Goal: Browse casually: Explore the website without a specific task or goal

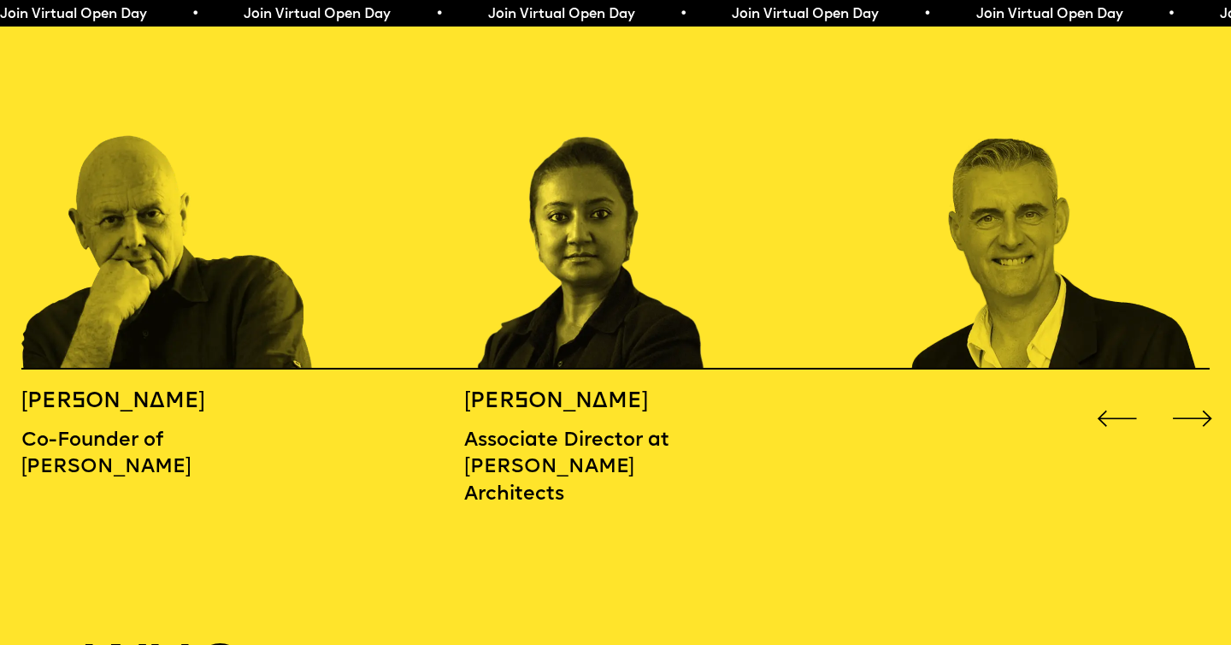
scroll to position [1916, 0]
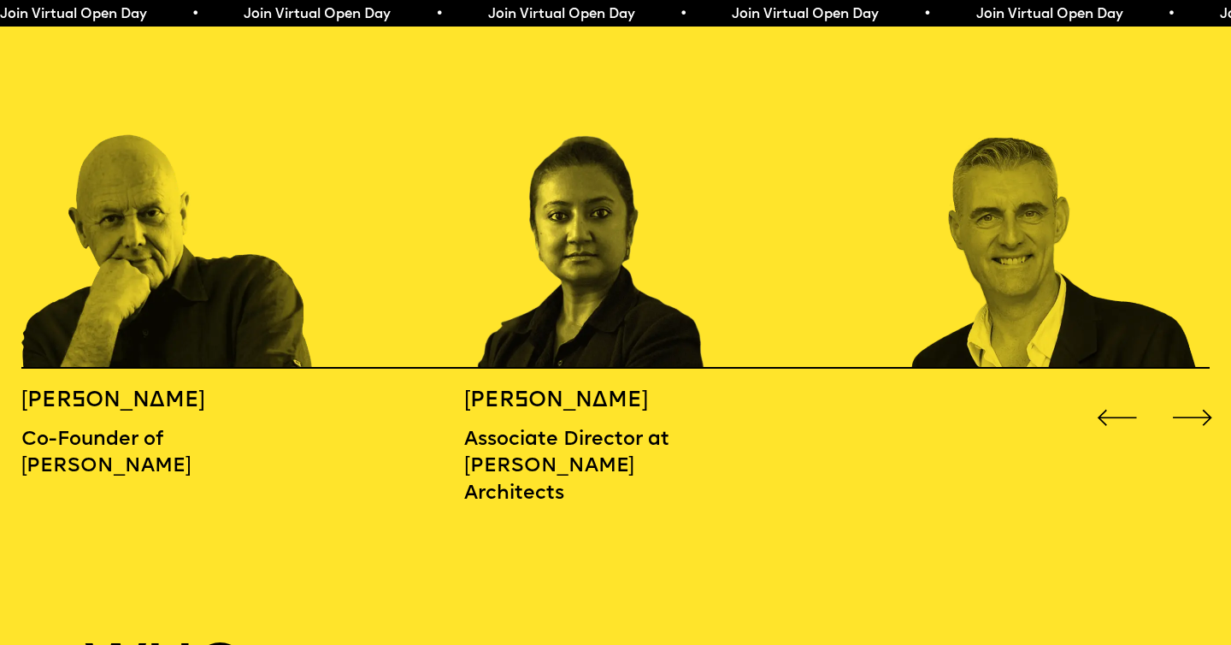
click at [1188, 399] on div "Next slide" at bounding box center [1193, 418] width 50 height 50
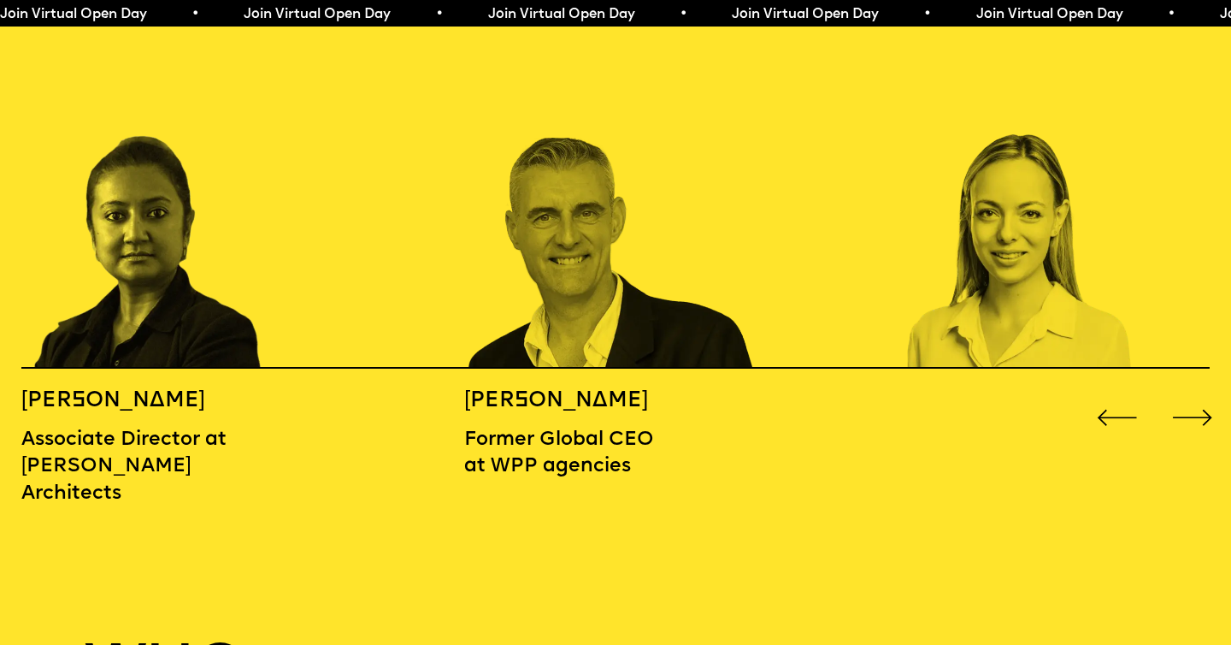
click at [1188, 400] on div "Next slide" at bounding box center [1193, 418] width 50 height 50
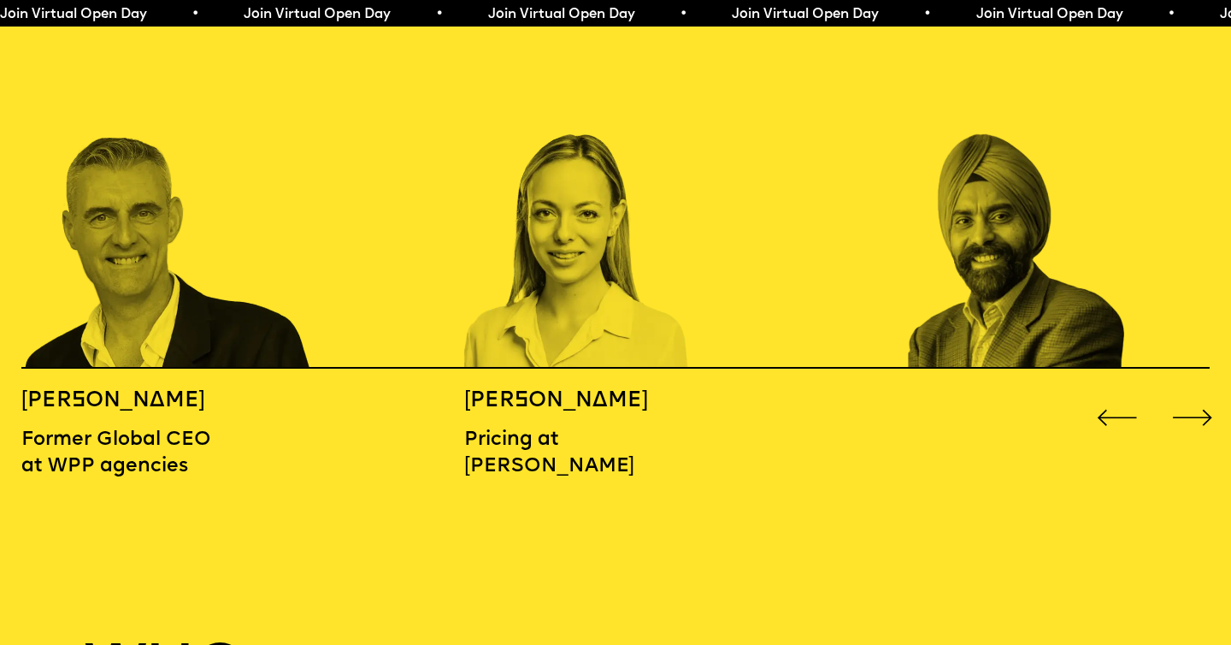
click at [1188, 400] on div "Next slide" at bounding box center [1193, 418] width 50 height 50
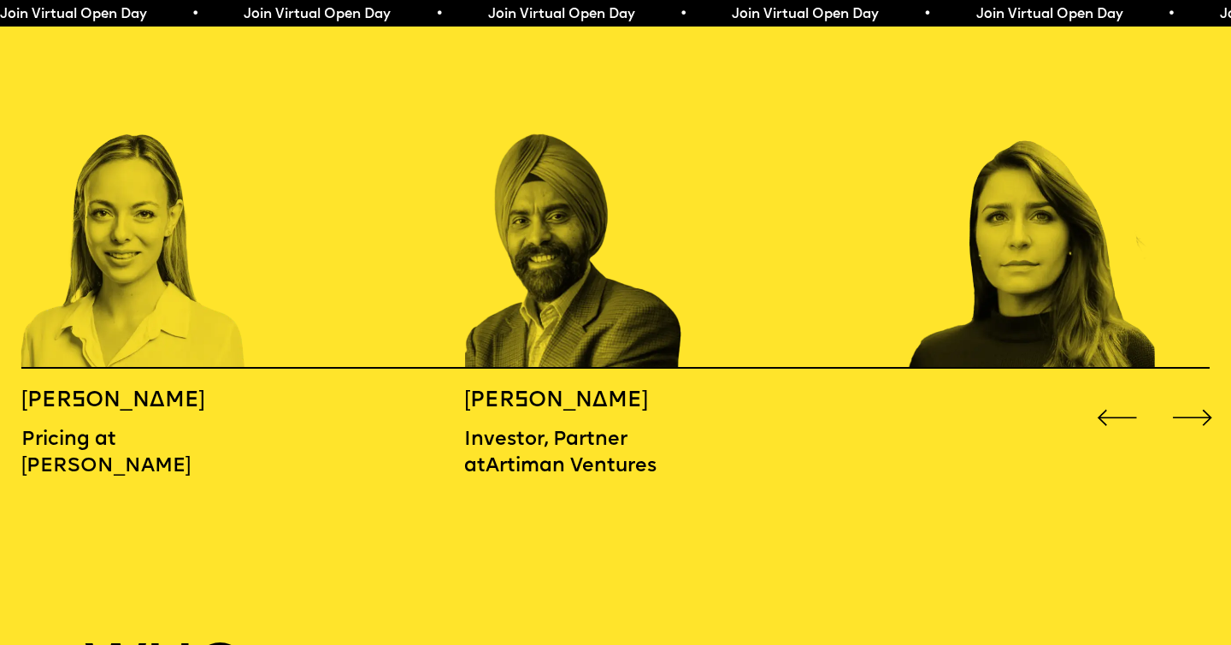
click at [1188, 400] on div "Next slide" at bounding box center [1193, 418] width 50 height 50
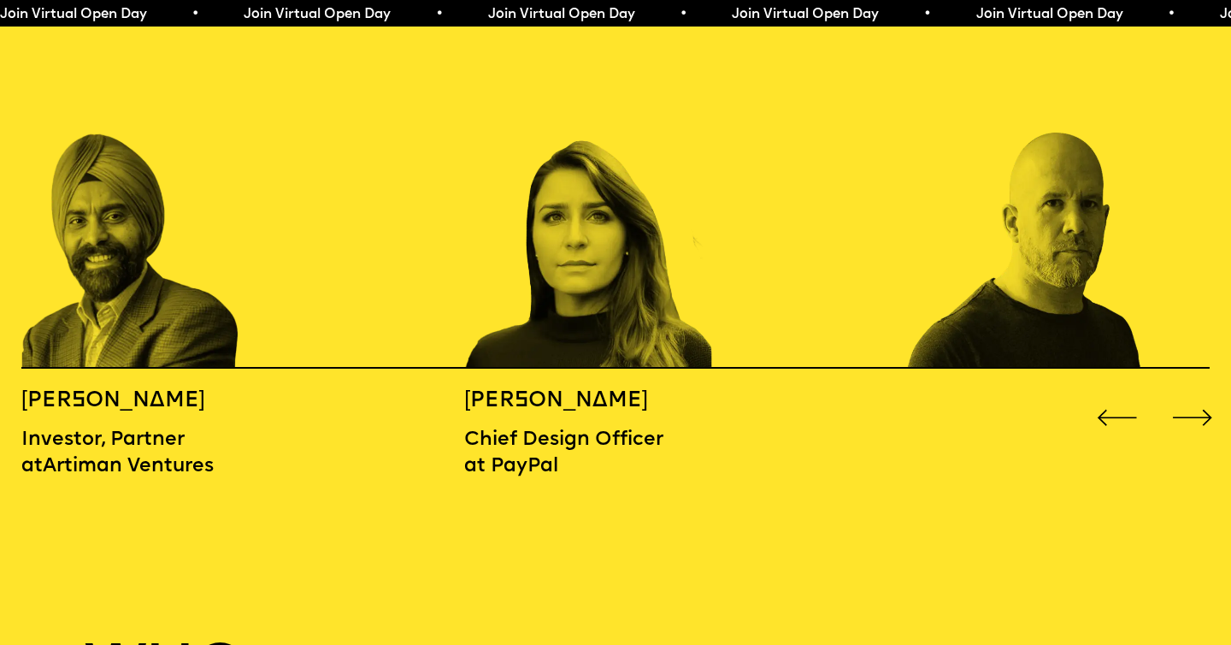
click at [1188, 400] on div "Next slide" at bounding box center [1193, 418] width 50 height 50
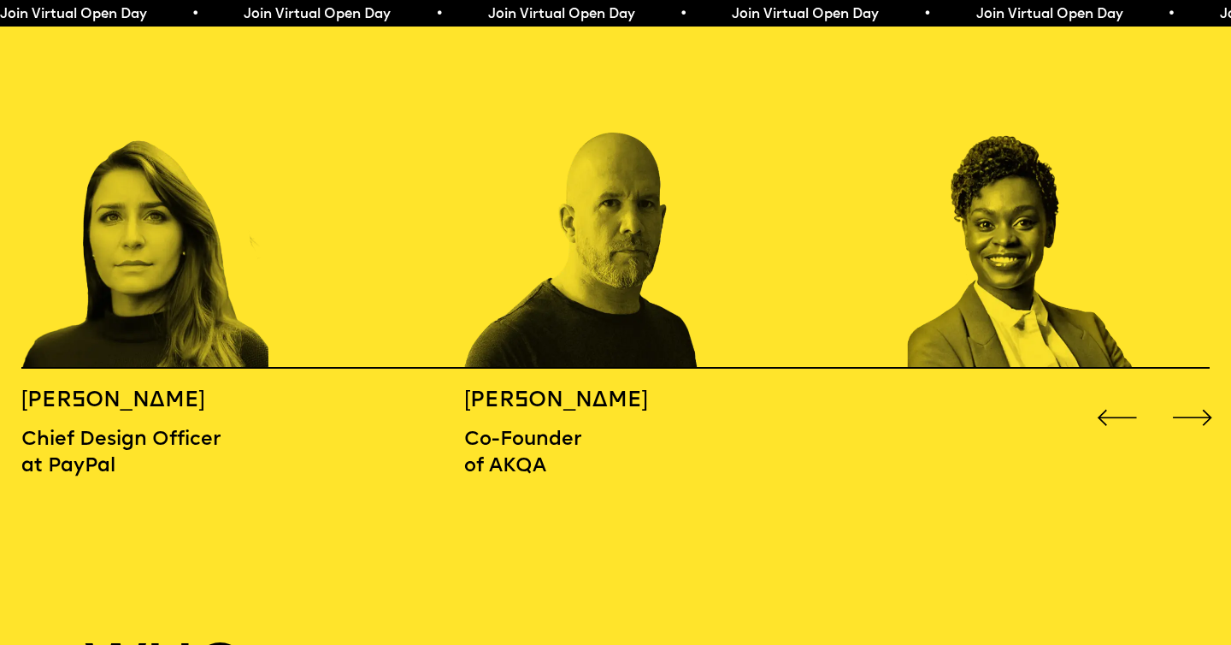
click at [1188, 400] on div "Next slide" at bounding box center [1193, 418] width 50 height 50
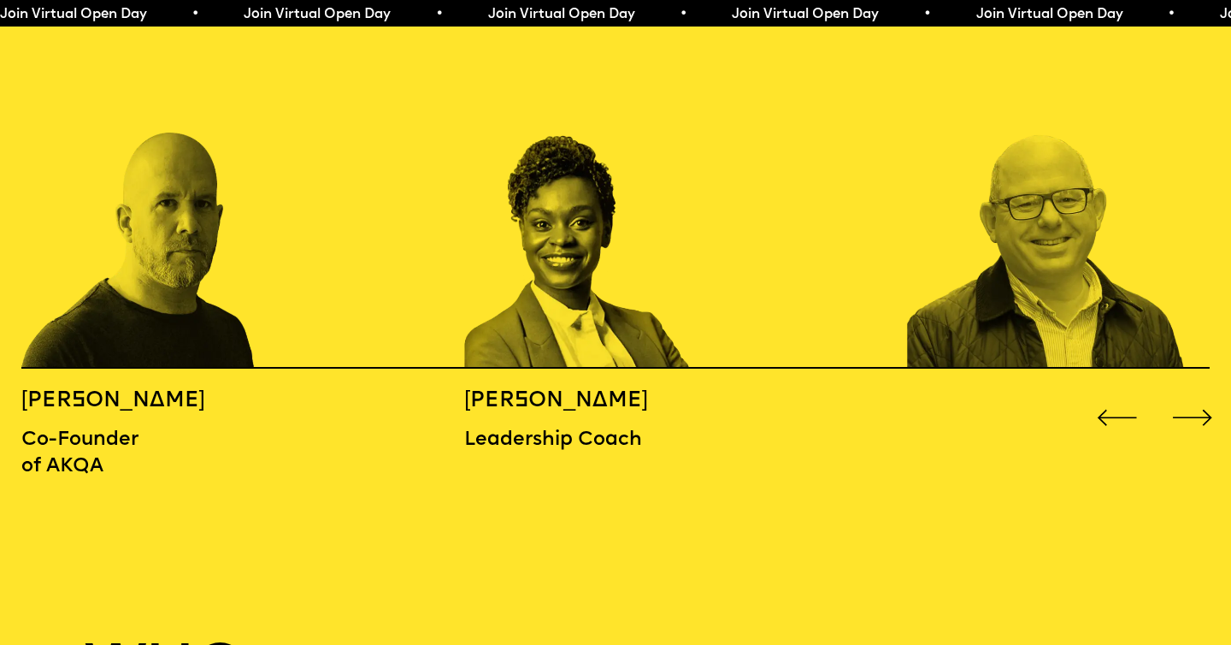
click at [1188, 400] on div "Next slide" at bounding box center [1193, 418] width 50 height 50
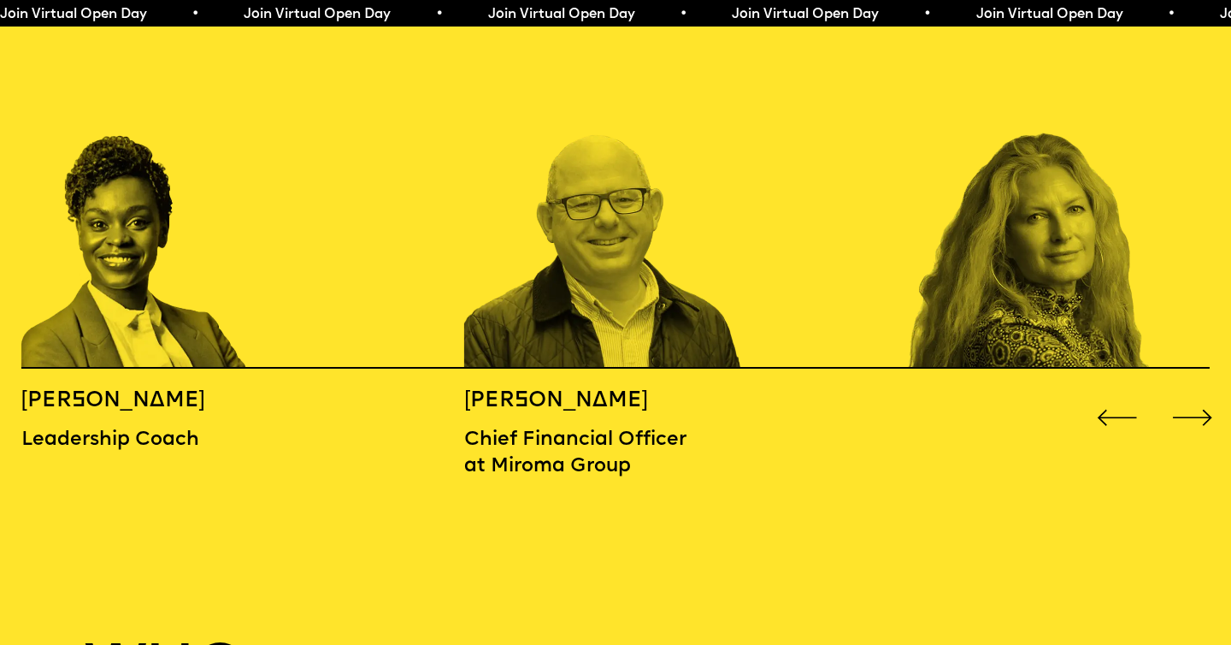
click at [1188, 400] on div "Next slide" at bounding box center [1193, 418] width 50 height 50
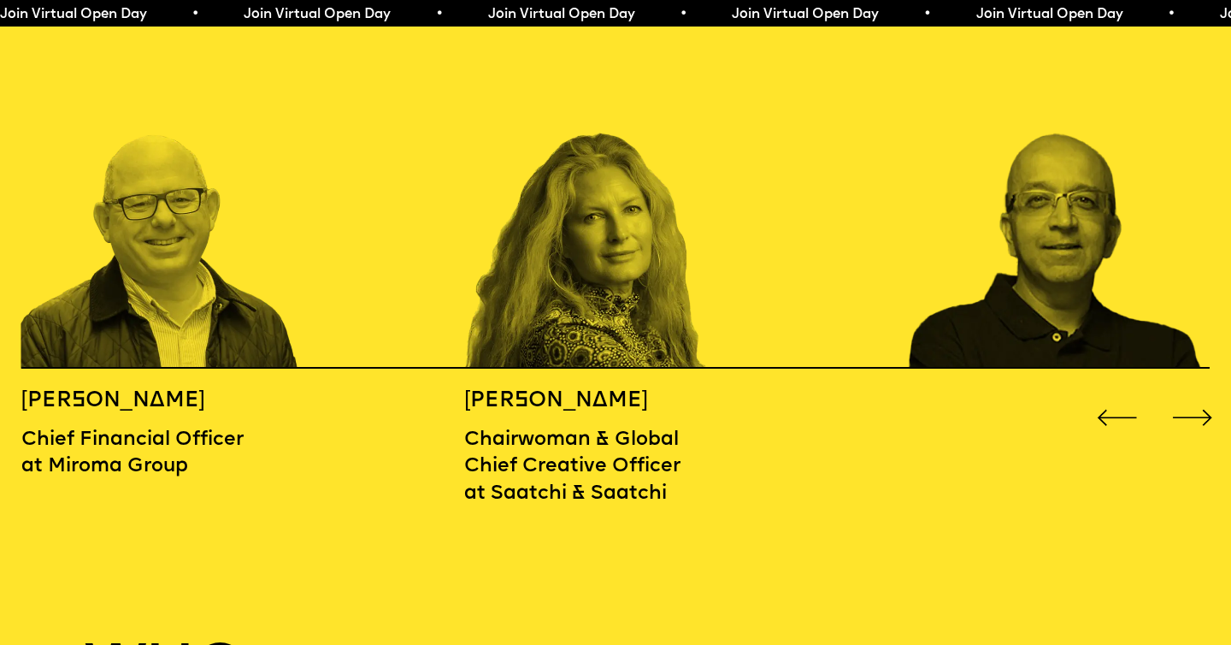
click at [1188, 400] on div "Next slide" at bounding box center [1193, 418] width 50 height 50
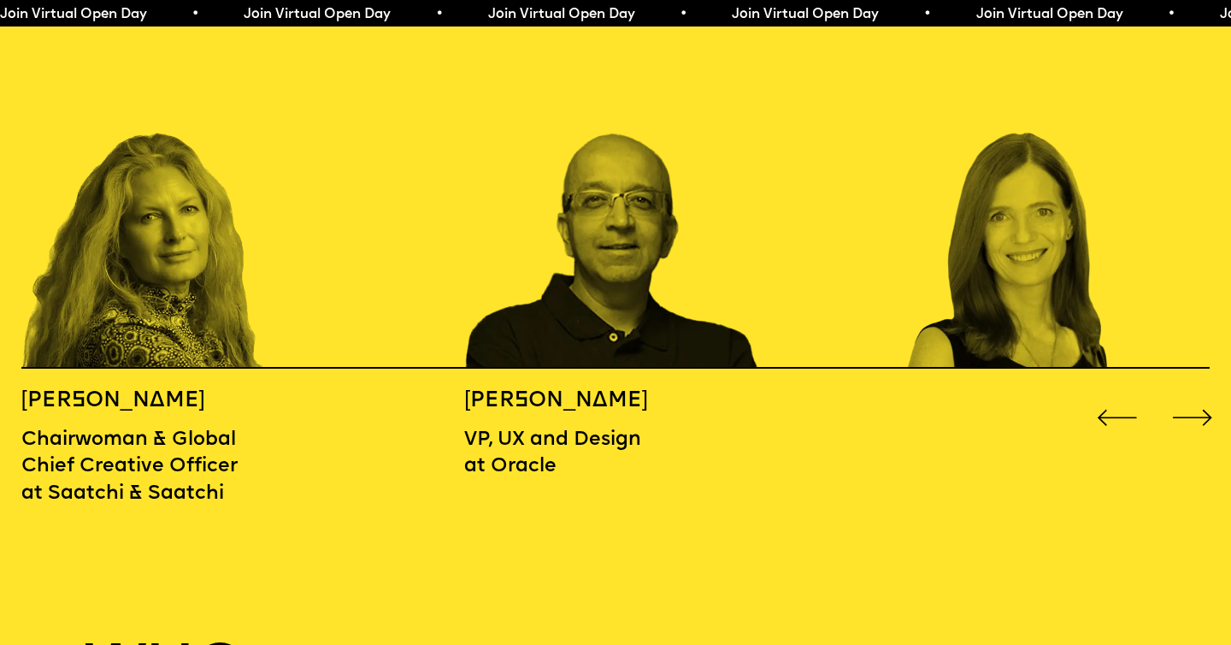
click at [1188, 400] on div "Next slide" at bounding box center [1193, 418] width 50 height 50
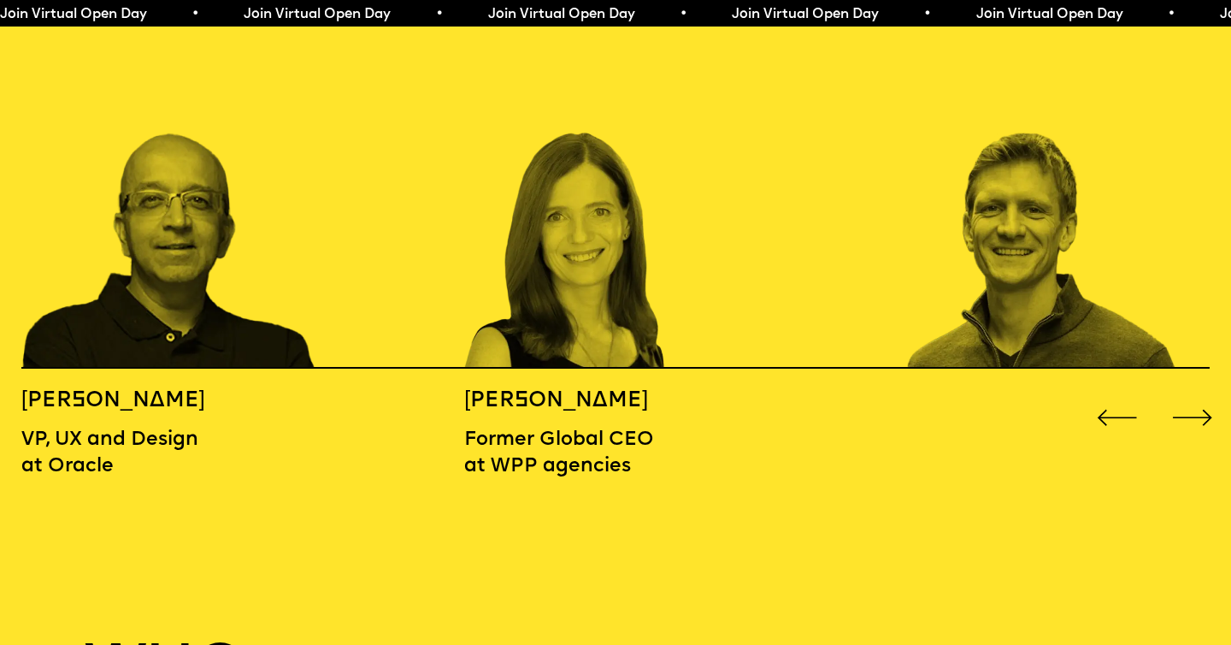
click at [1188, 400] on div "Next slide" at bounding box center [1193, 418] width 50 height 50
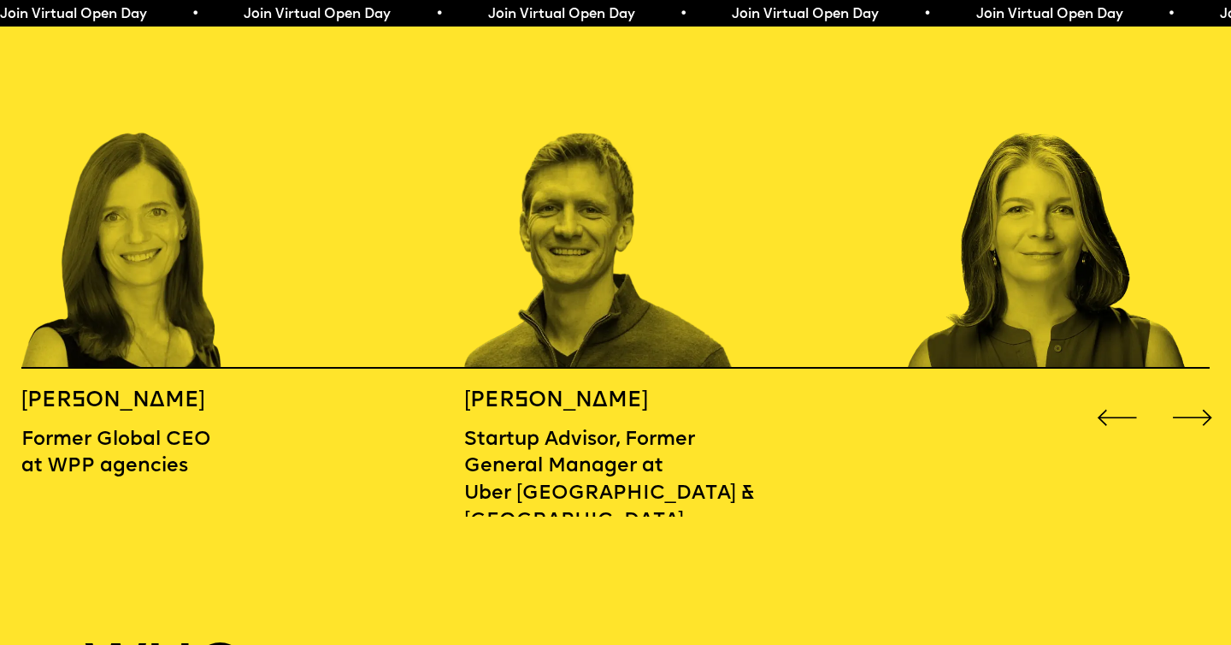
click at [1188, 401] on div "Next slide" at bounding box center [1193, 418] width 50 height 50
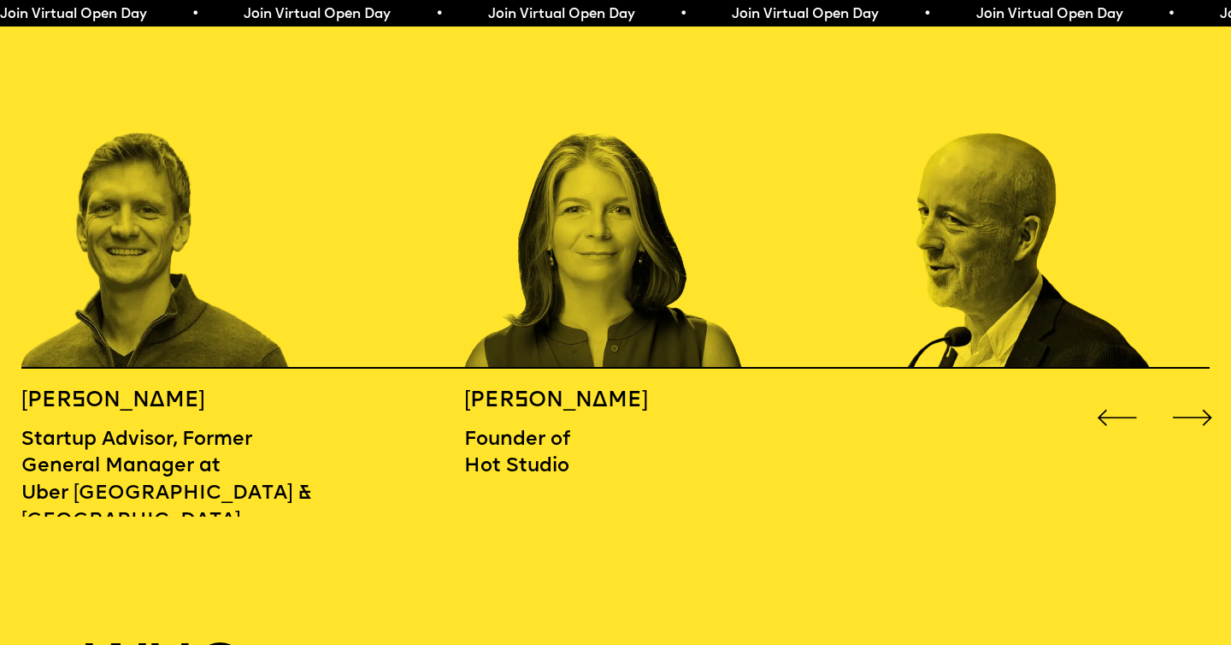
click at [1187, 402] on div "Next slide" at bounding box center [1193, 418] width 50 height 50
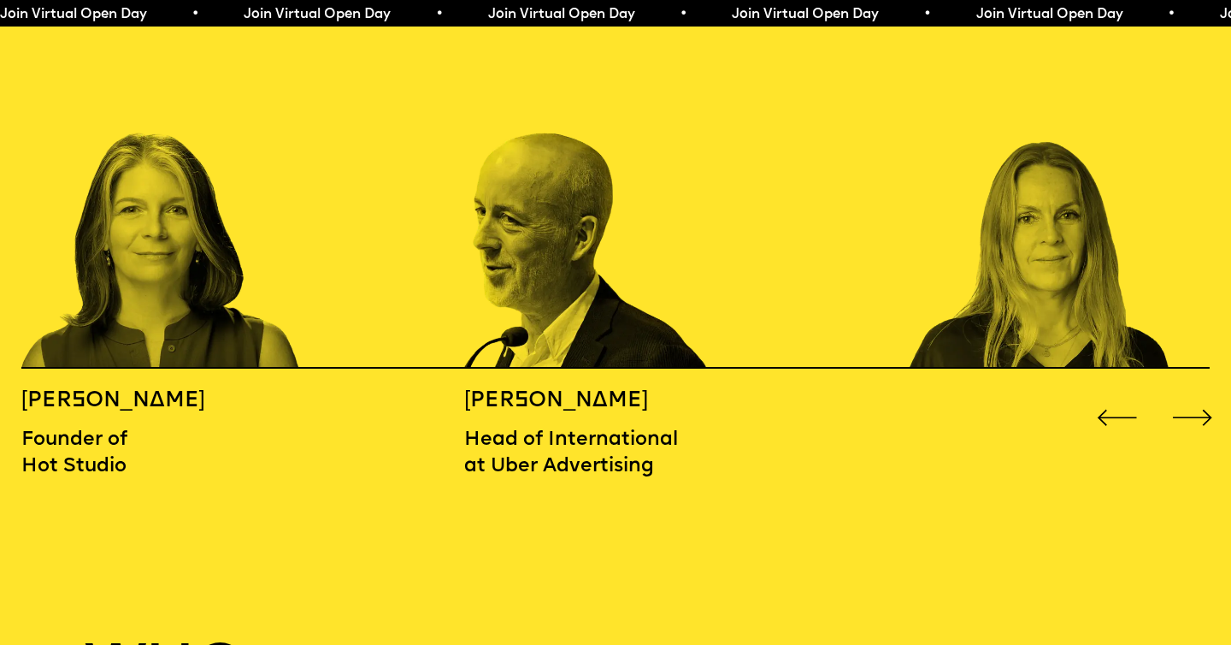
click at [1187, 402] on div "Next slide" at bounding box center [1193, 418] width 50 height 50
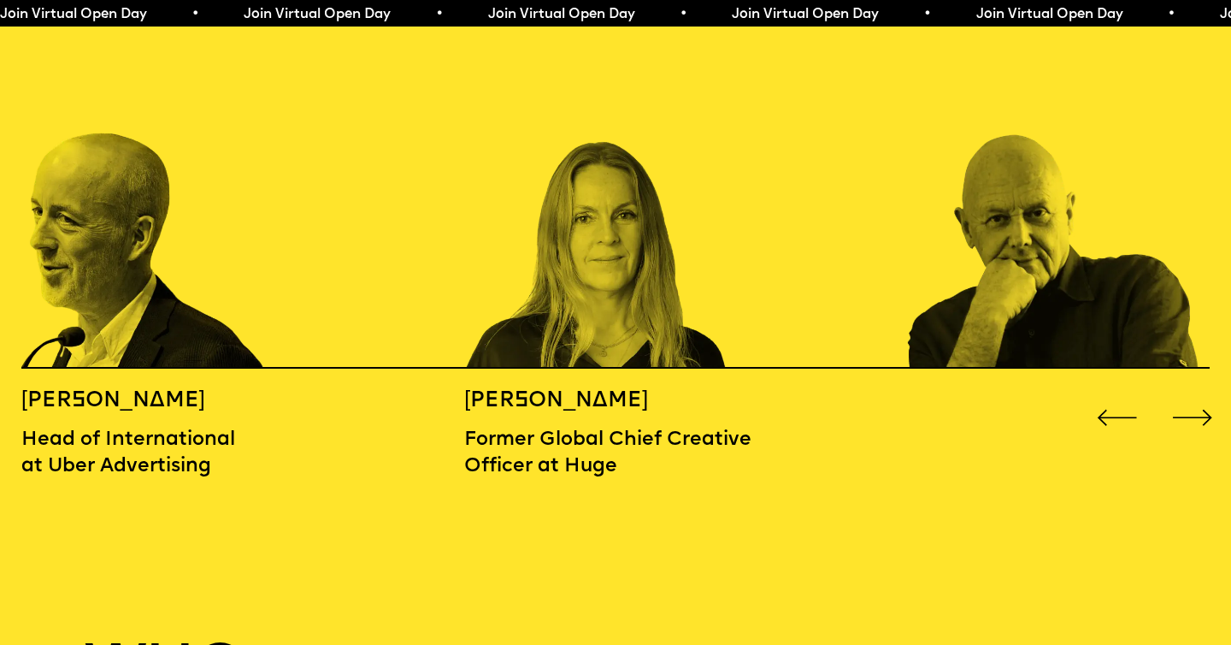
click at [1187, 402] on div "Next slide" at bounding box center [1193, 418] width 50 height 50
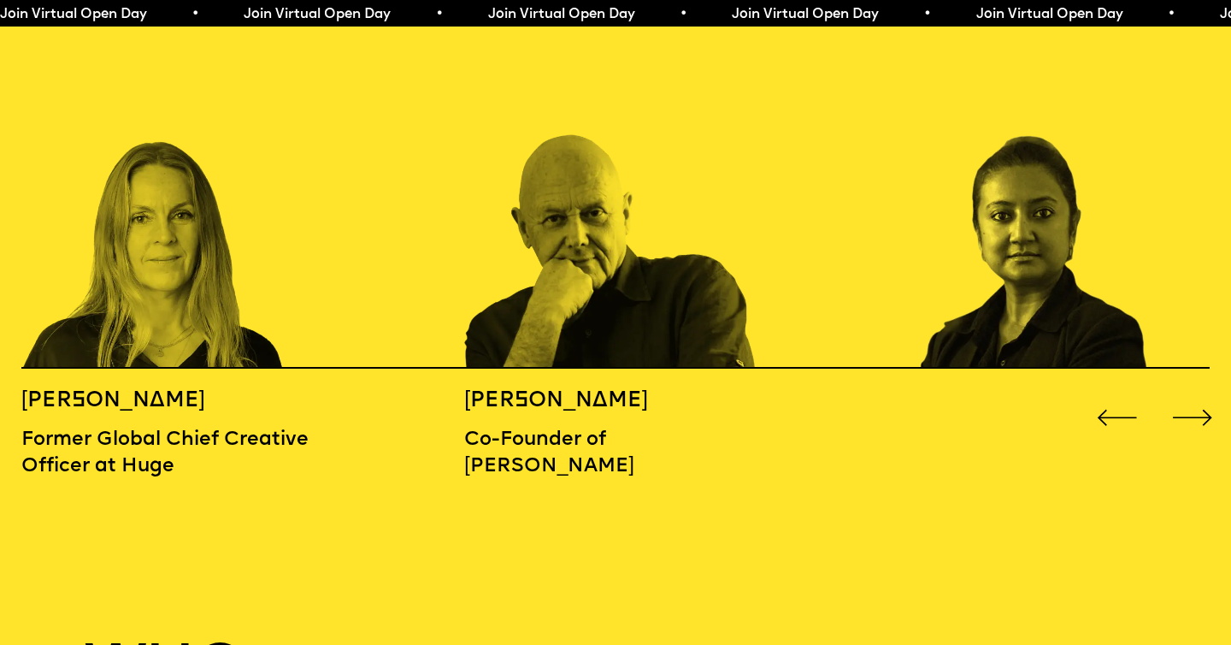
click at [1187, 402] on div "Next slide" at bounding box center [1193, 418] width 50 height 50
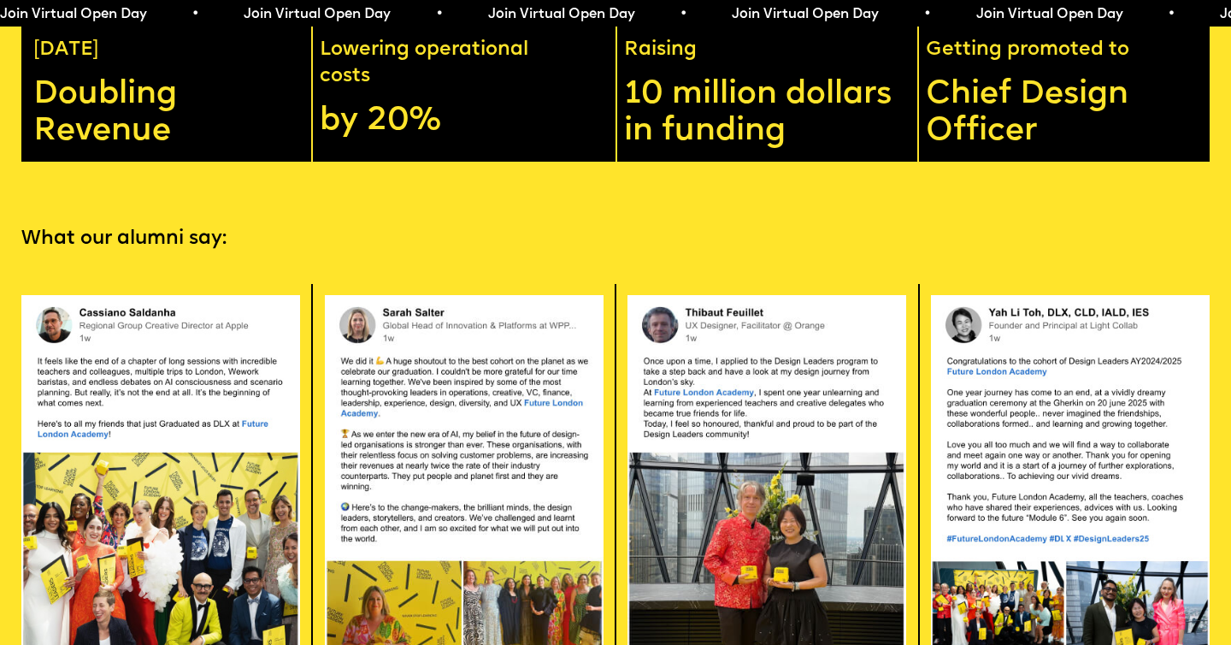
scroll to position [3282, 0]
